Goal: Task Accomplishment & Management: Use online tool/utility

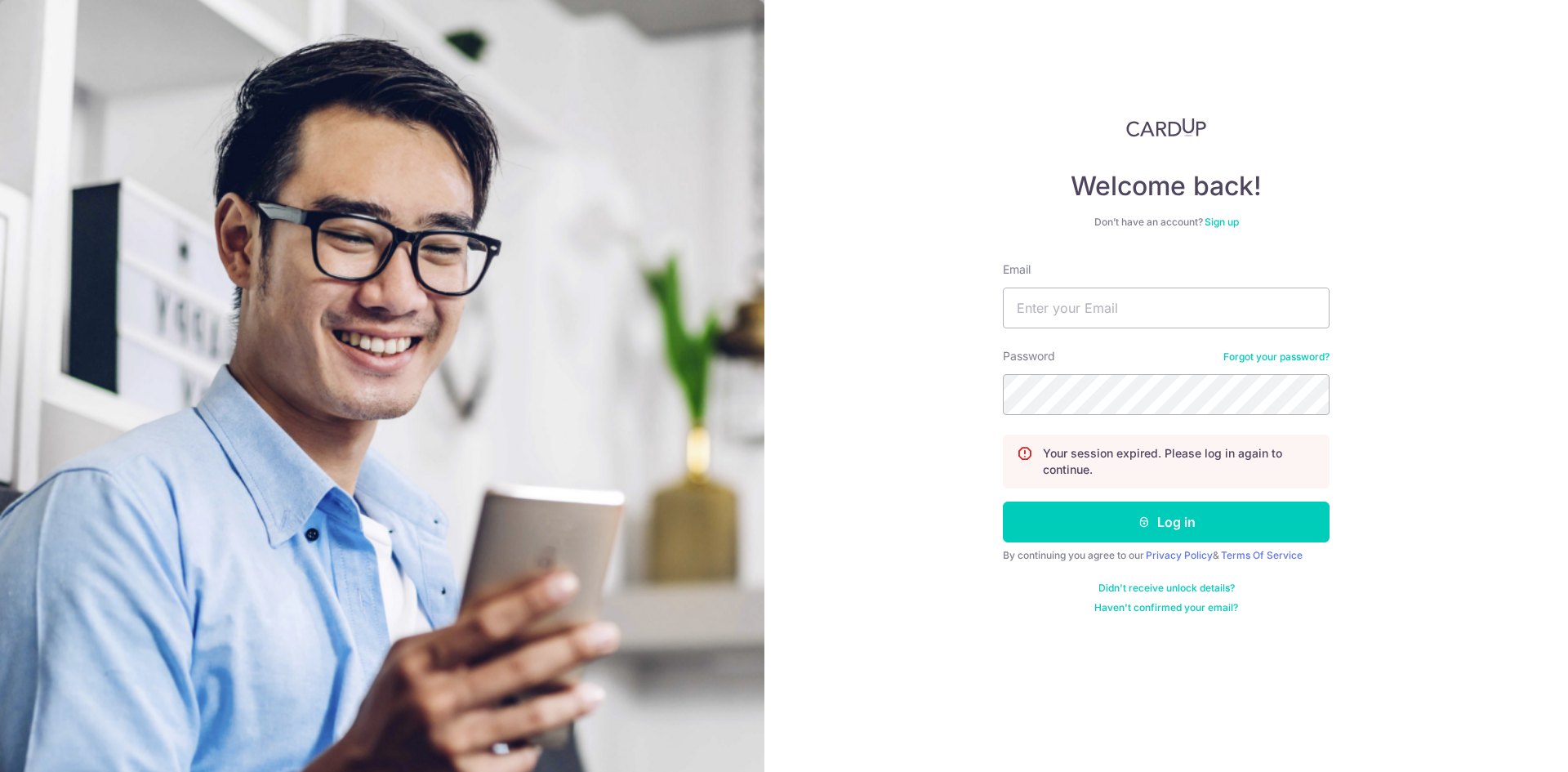
type input "jinacheah@gmail.com"
click at [1003, 502] on button "Log in" at bounding box center [1166, 522] width 327 height 41
click at [1097, 313] on input "Email" at bounding box center [1166, 307] width 327 height 41
type input "jinacheah@gmail.com"
click at [1003, 502] on button "Log in" at bounding box center [1166, 522] width 327 height 41
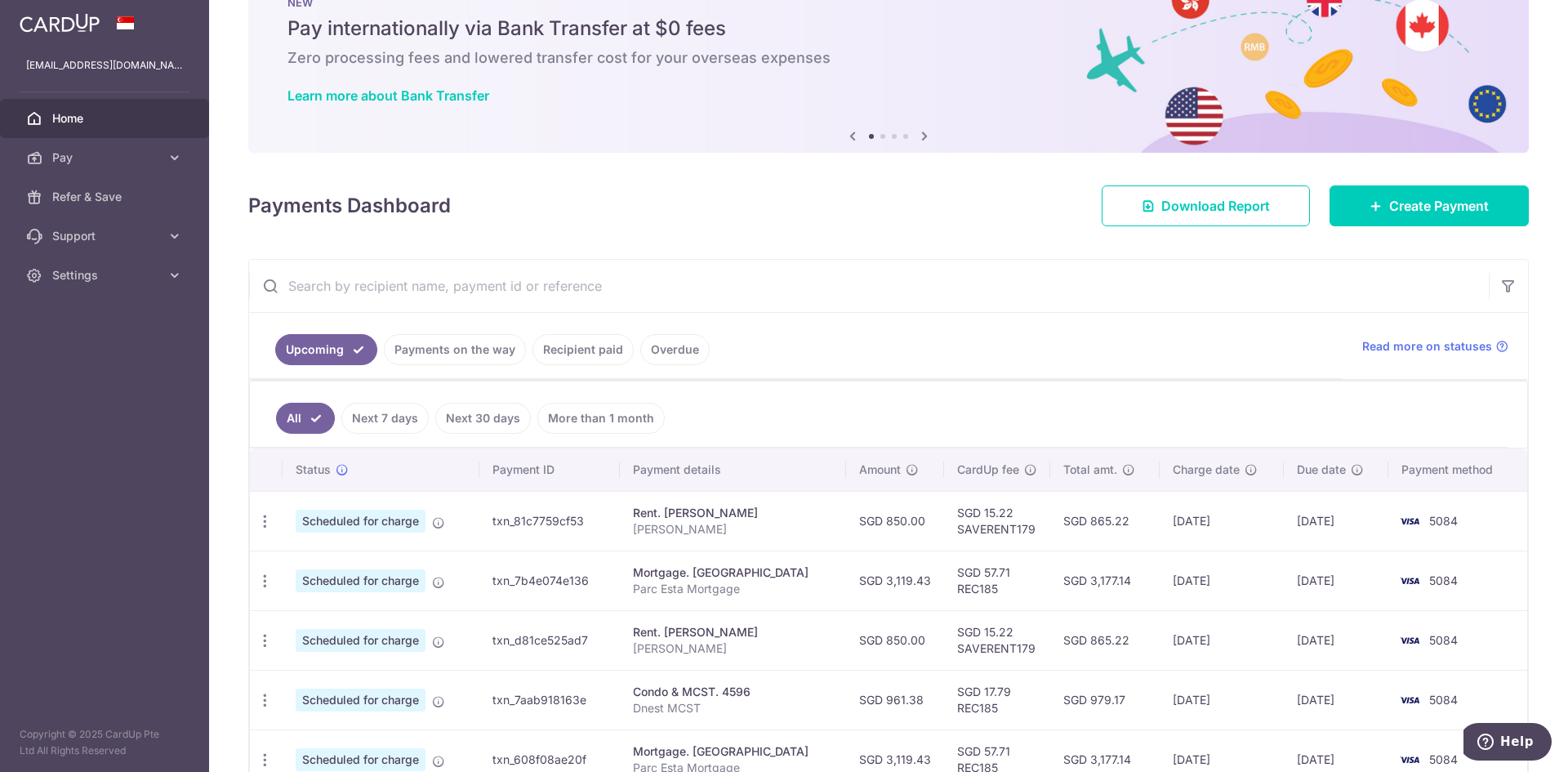
scroll to position [81, 0]
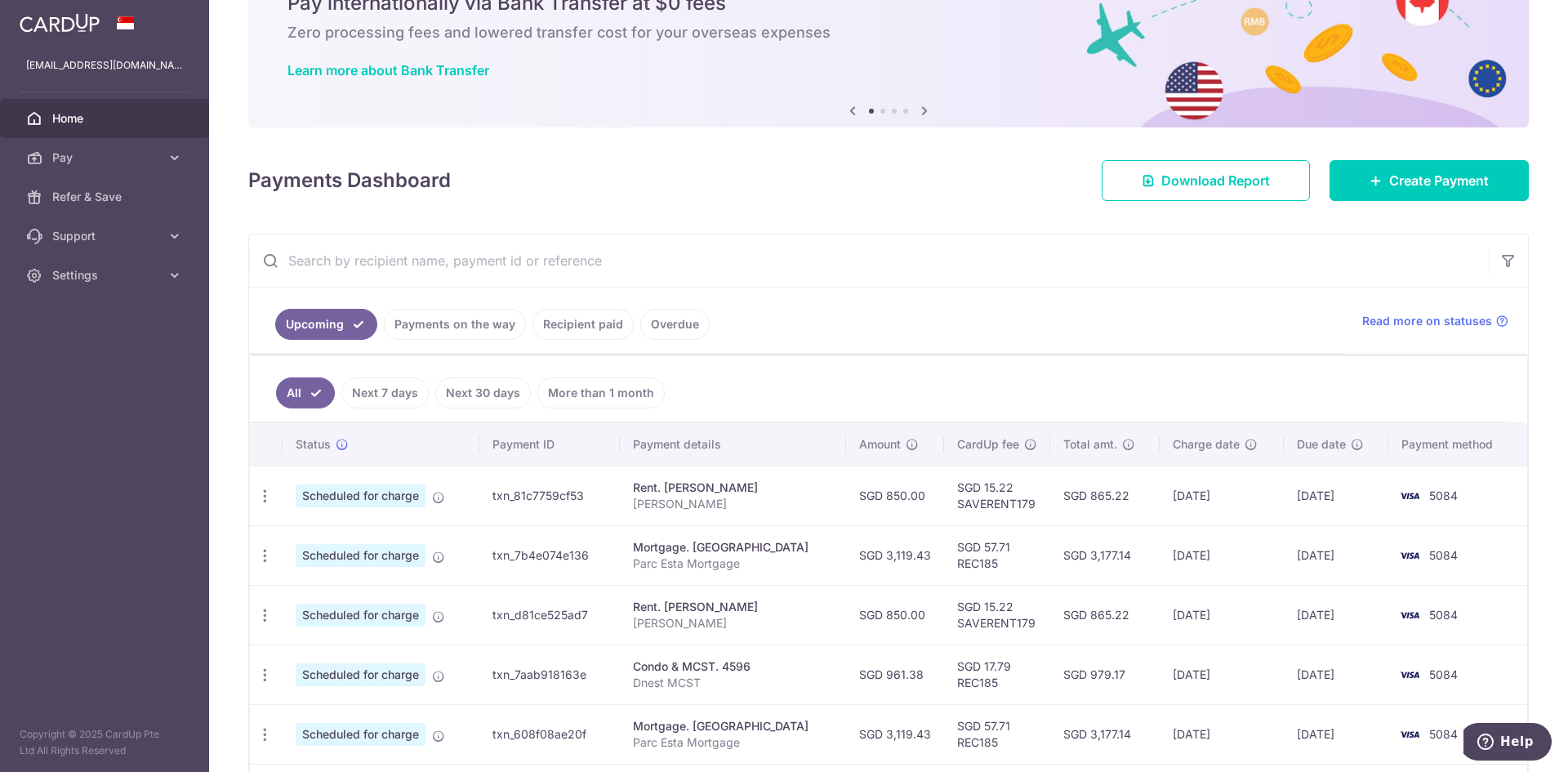
click at [420, 396] on link "Next 7 days" at bounding box center [384, 392] width 87 height 31
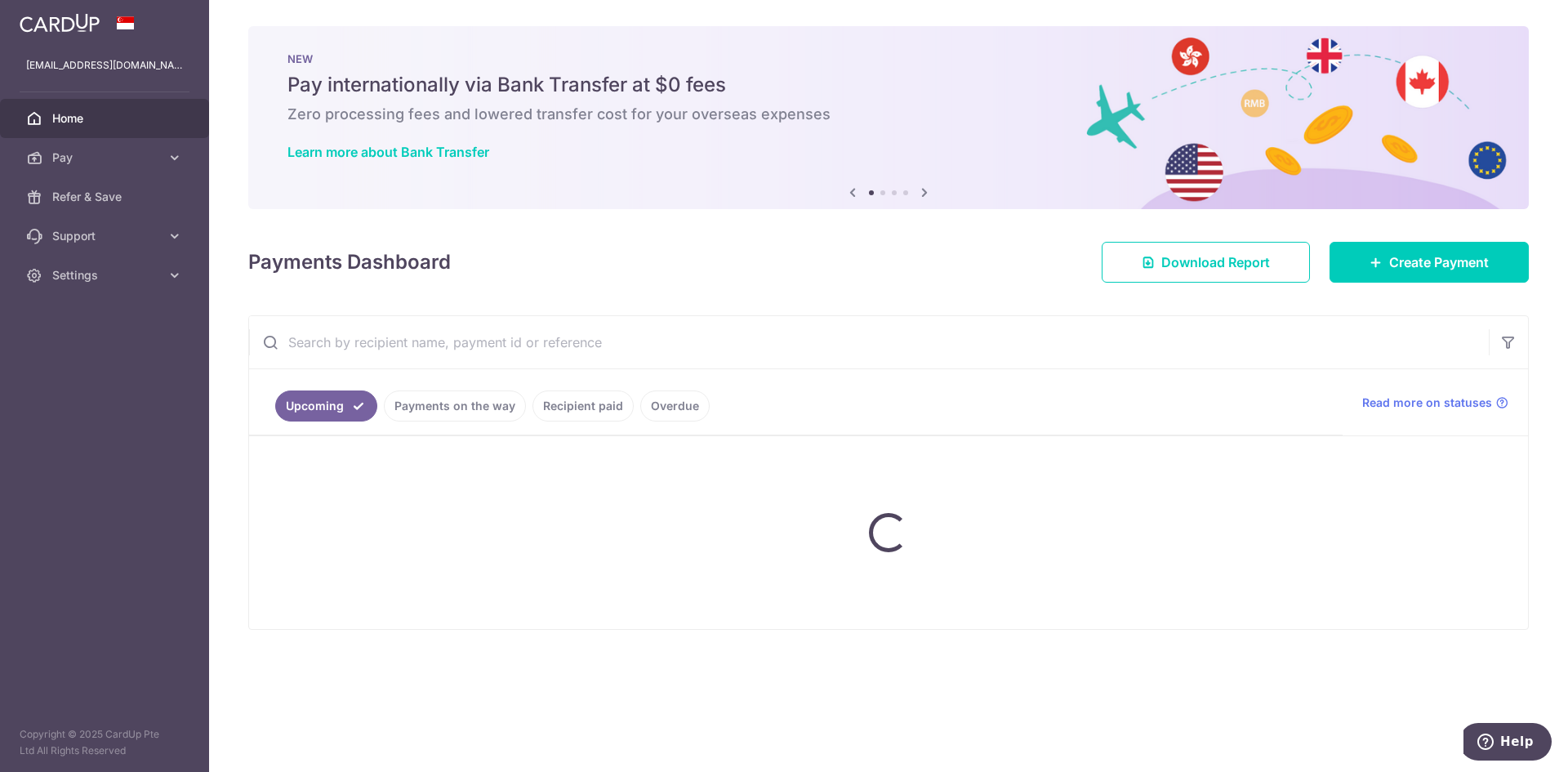
scroll to position [0, 0]
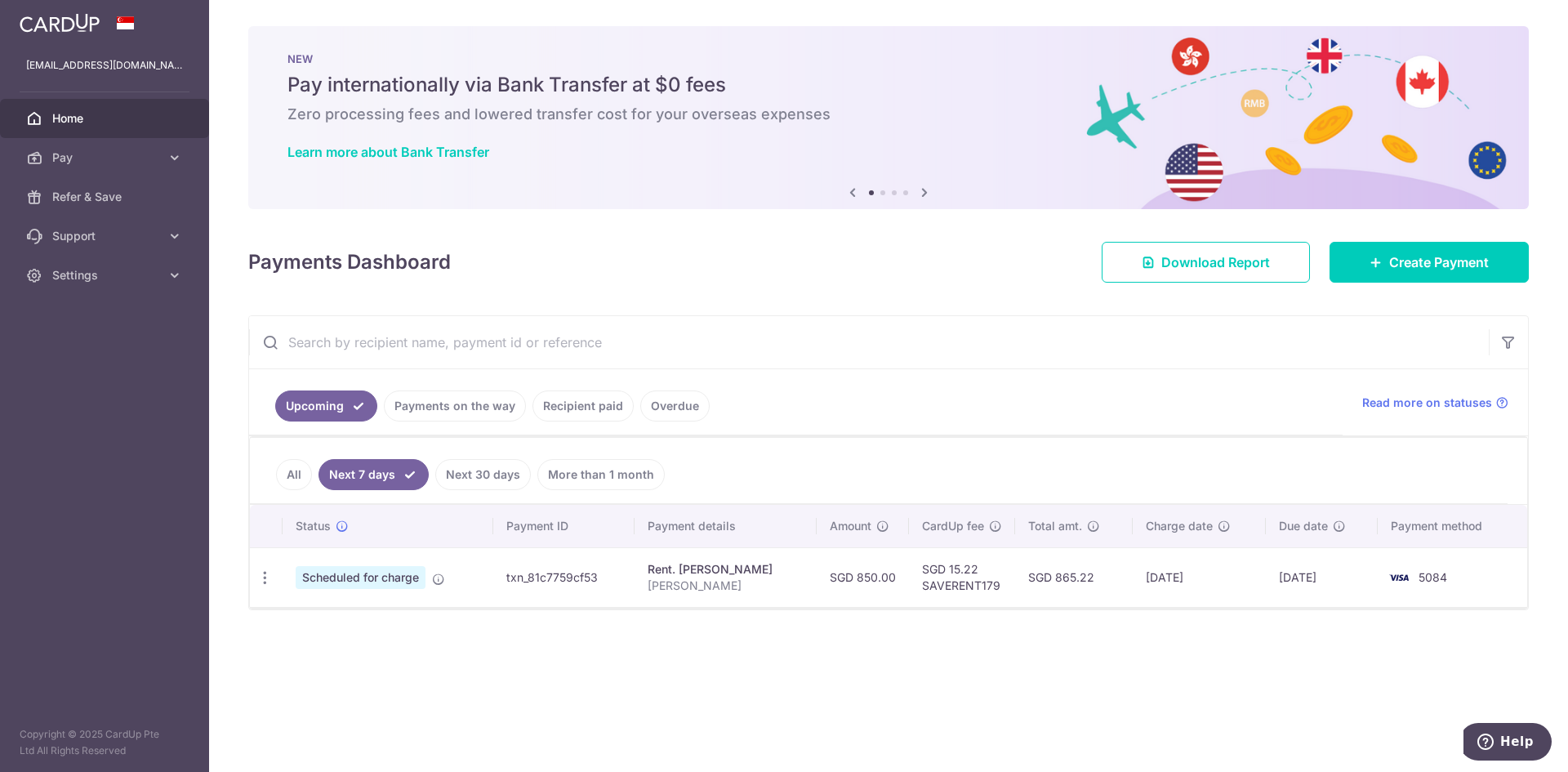
click at [576, 407] on link "Recipient paid" at bounding box center [583, 405] width 102 height 31
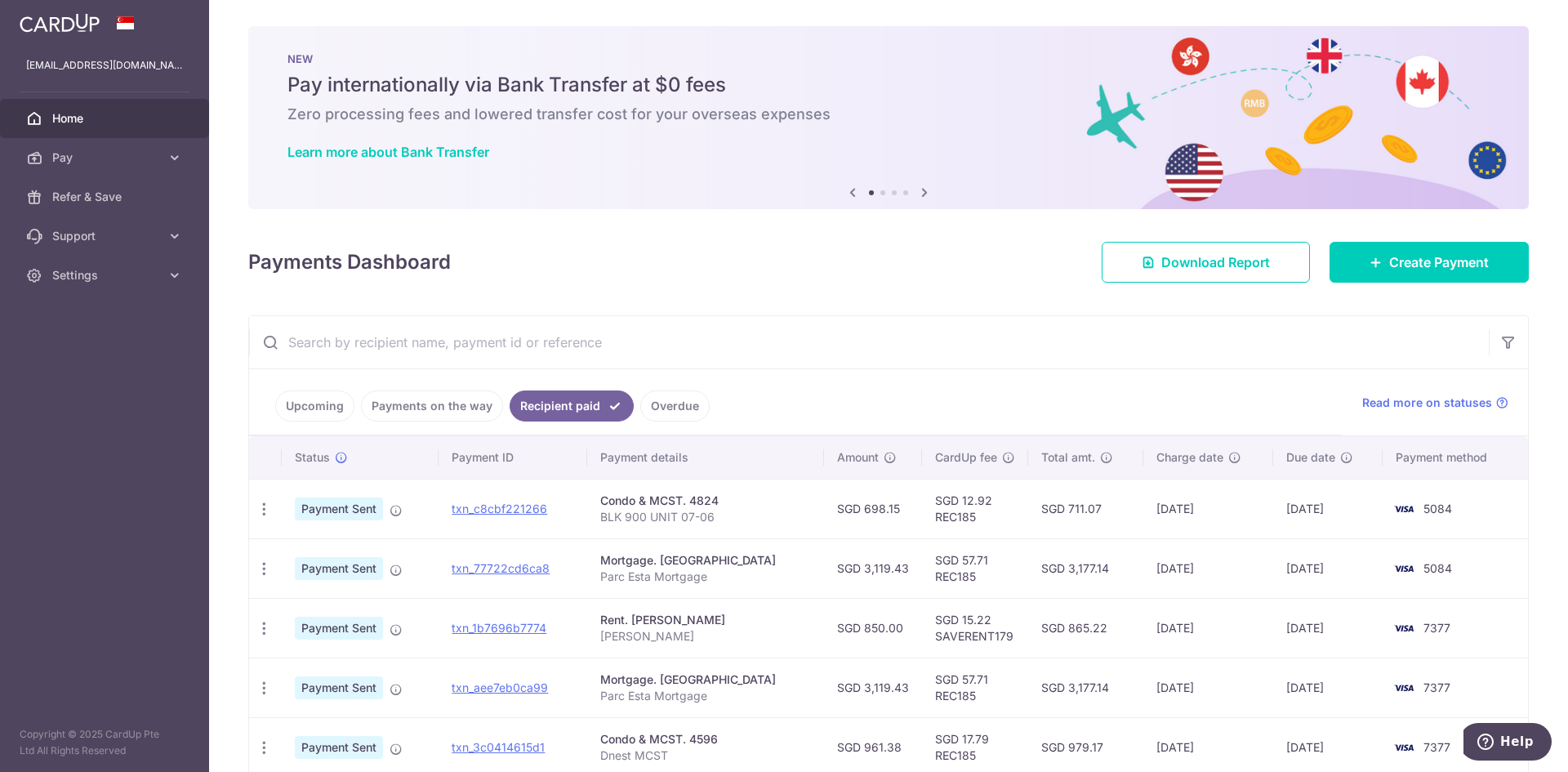
click at [467, 409] on link "Payments on the way" at bounding box center [432, 405] width 142 height 31
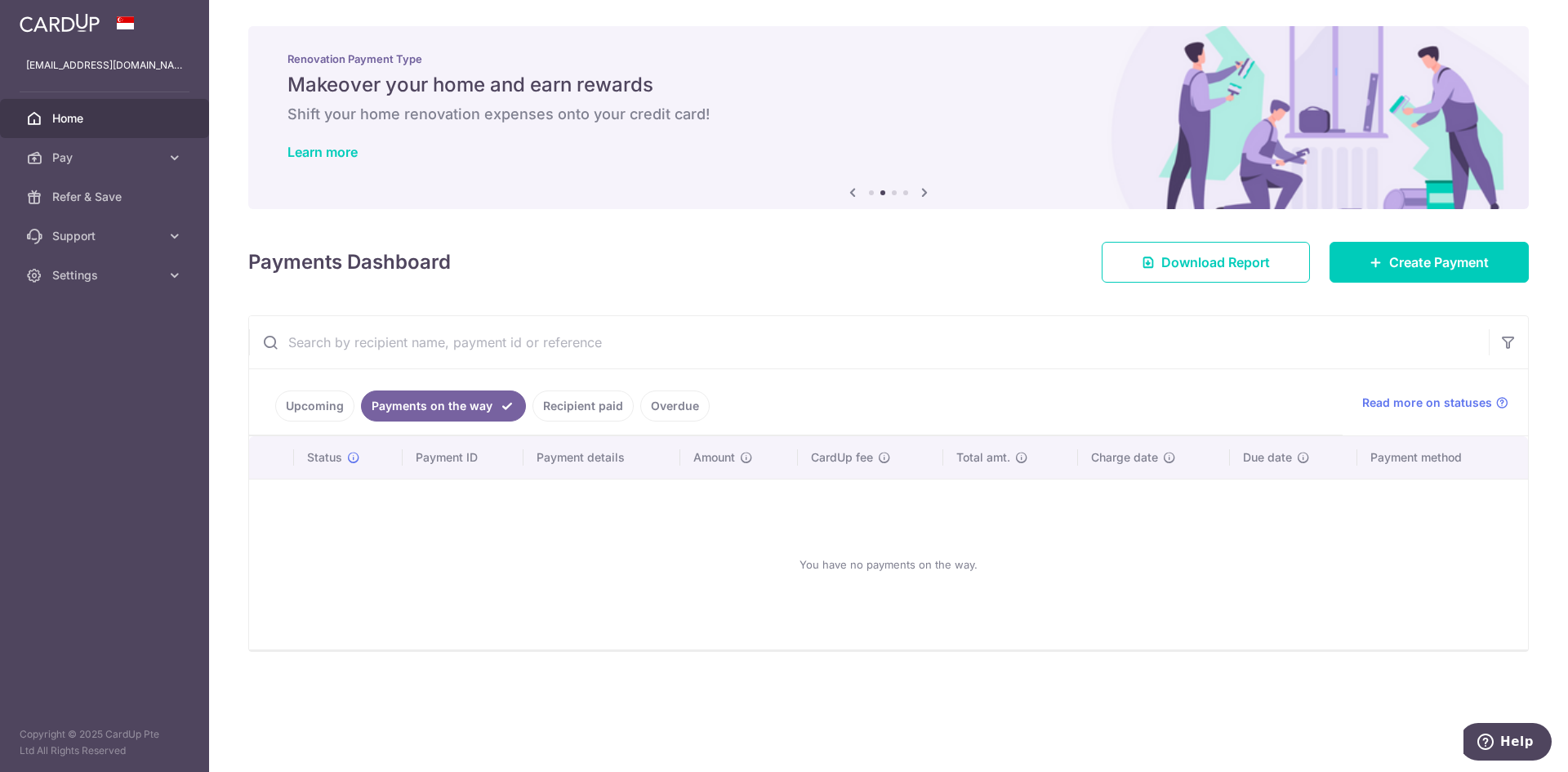
click at [552, 413] on link "Recipient paid" at bounding box center [583, 405] width 102 height 31
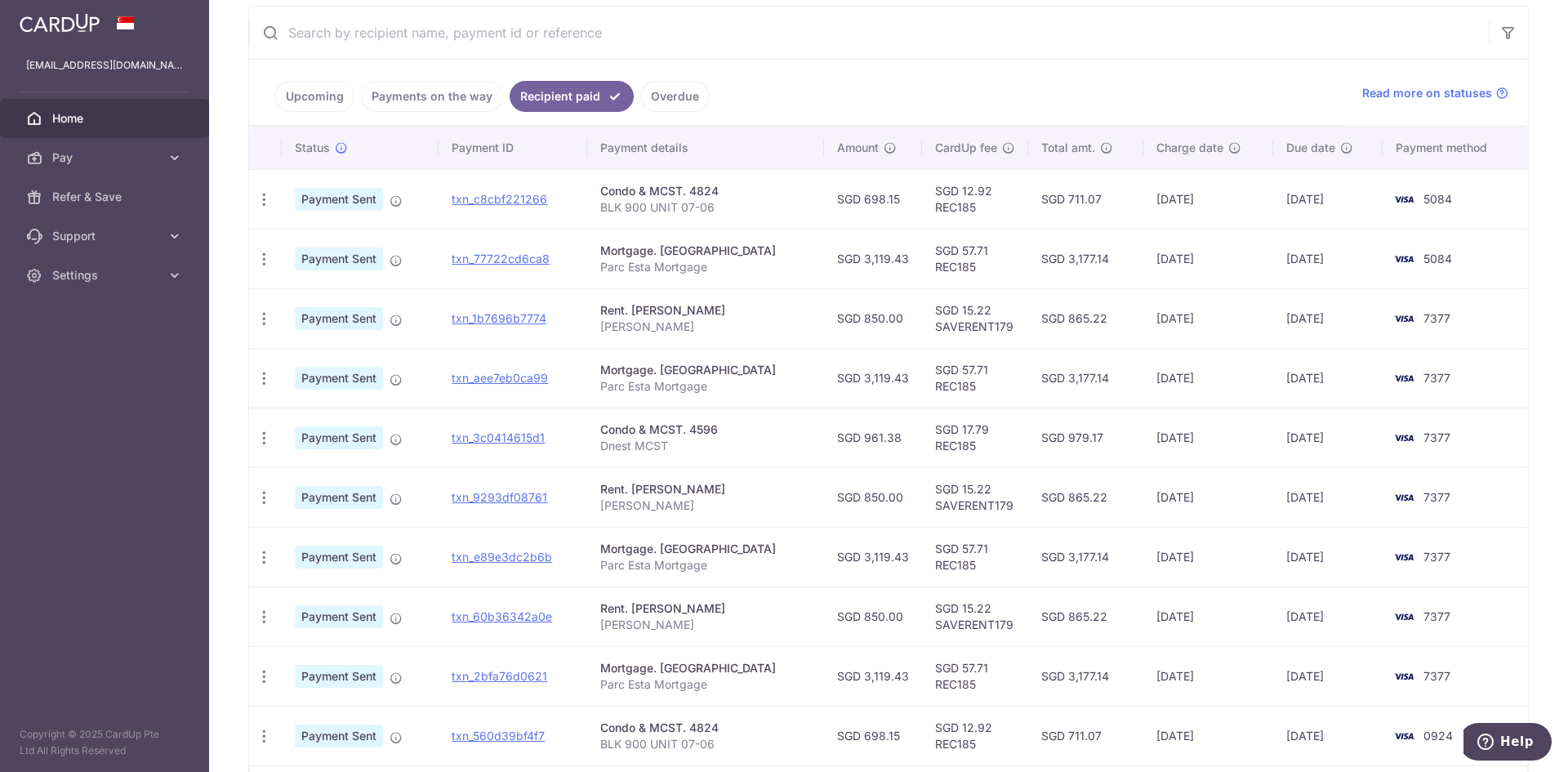
scroll to position [163, 0]
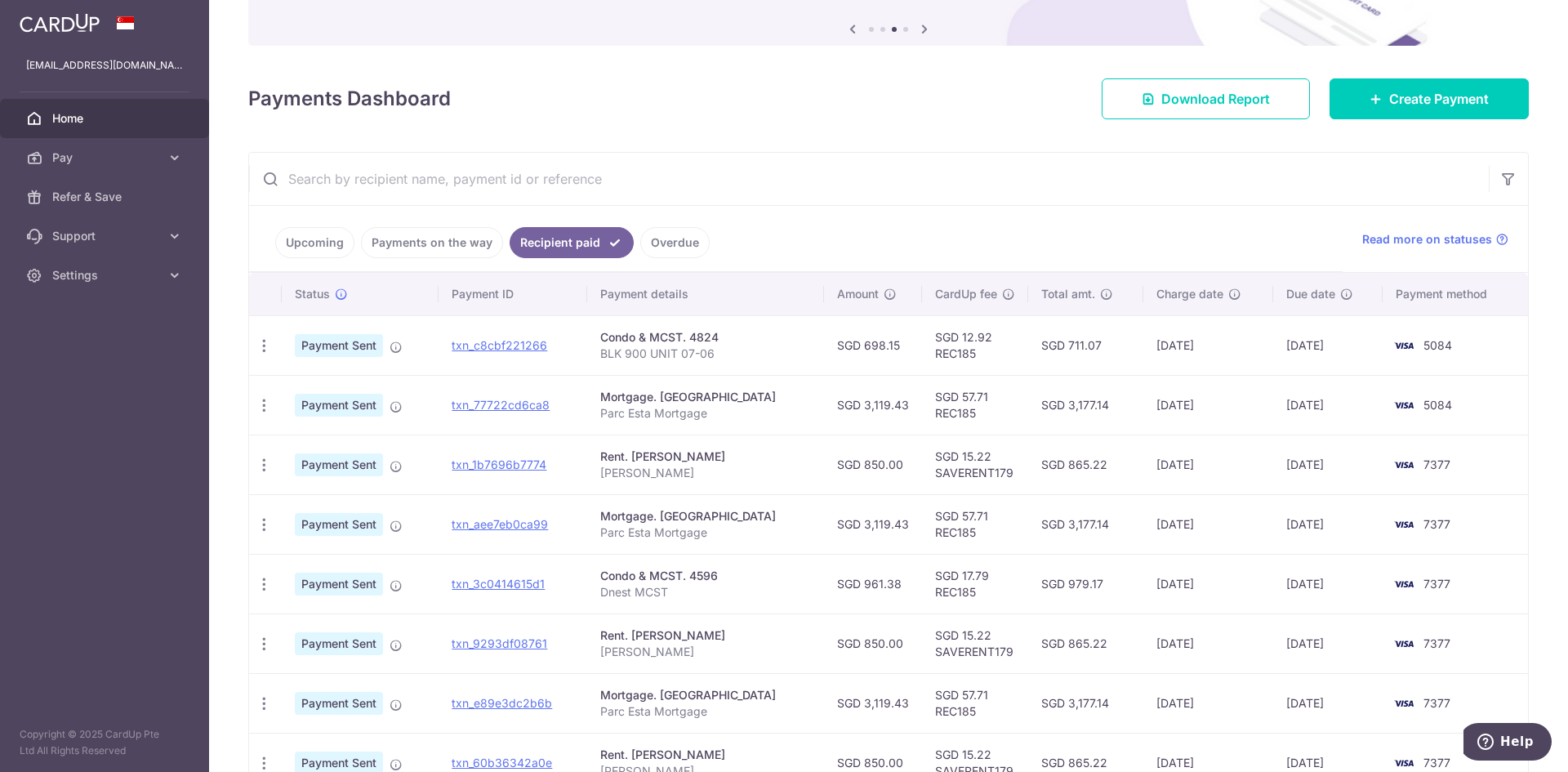
click at [641, 238] on link "Overdue" at bounding box center [675, 242] width 70 height 31
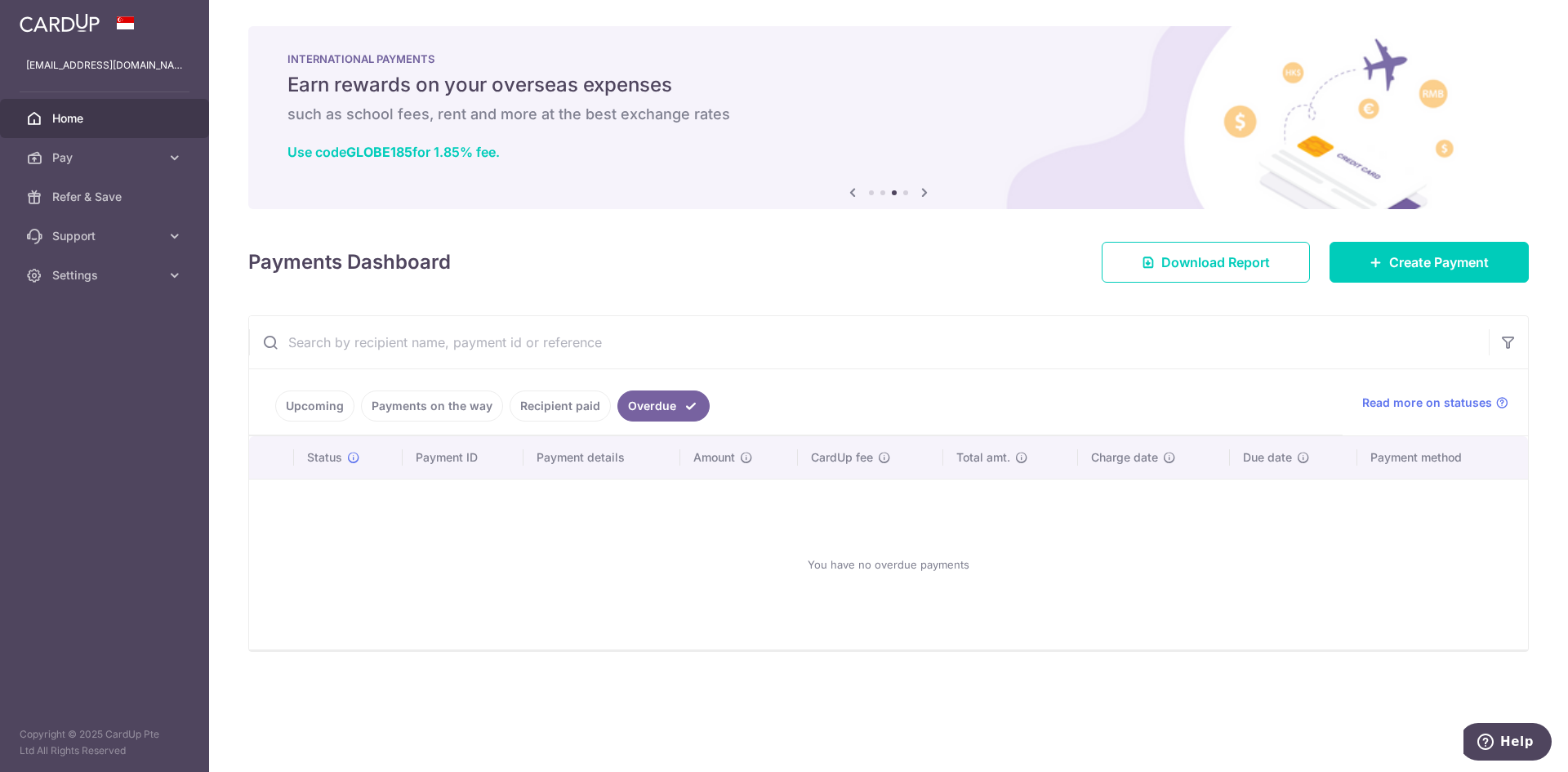
click at [565, 411] on link "Recipient paid" at bounding box center [560, 405] width 102 height 31
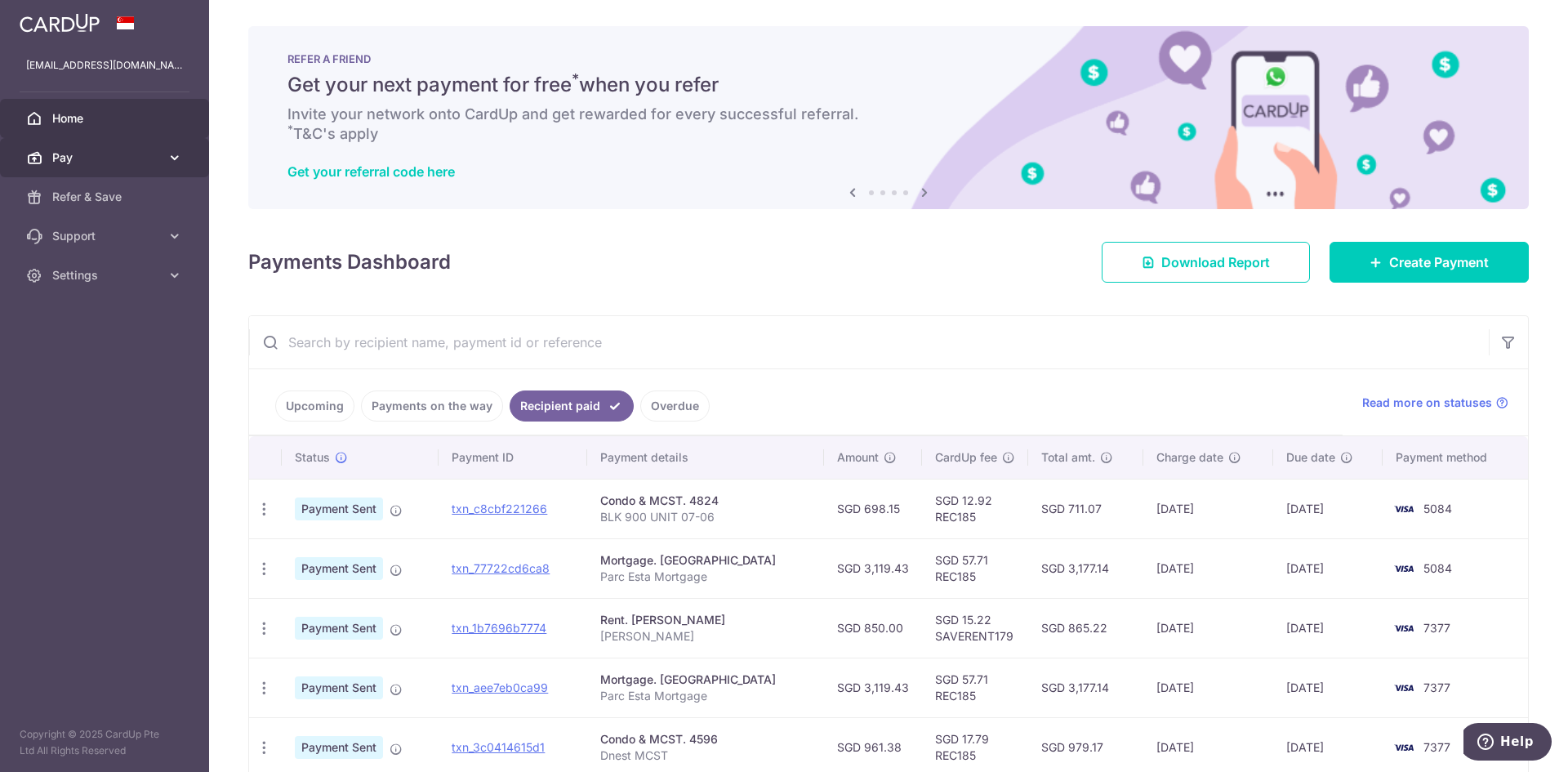
click at [70, 166] on link "Pay" at bounding box center [104, 157] width 209 height 39
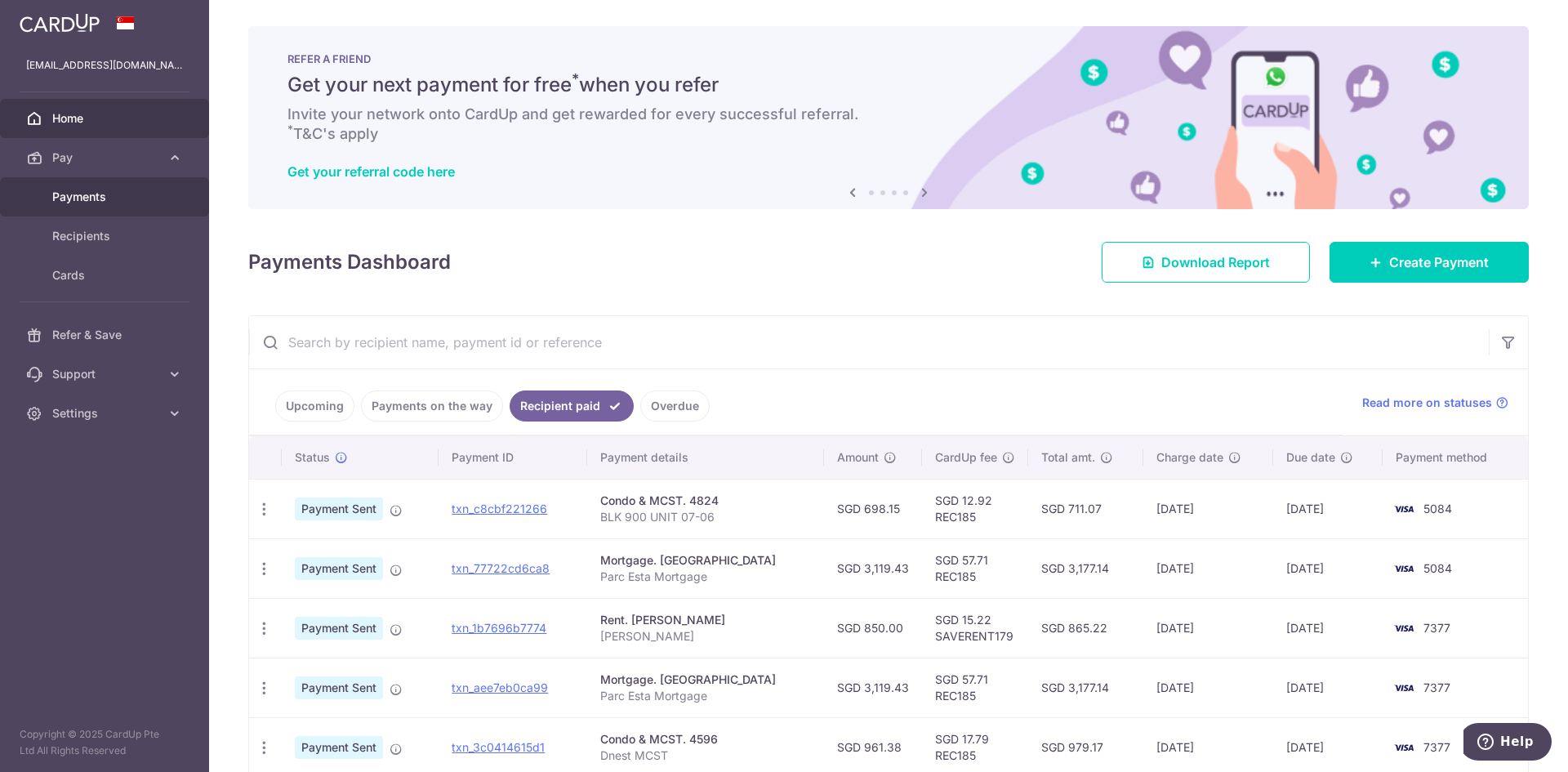
click at [93, 187] on link "Payments" at bounding box center [104, 197] width 209 height 39
